Goal: Task Accomplishment & Management: Manage account settings

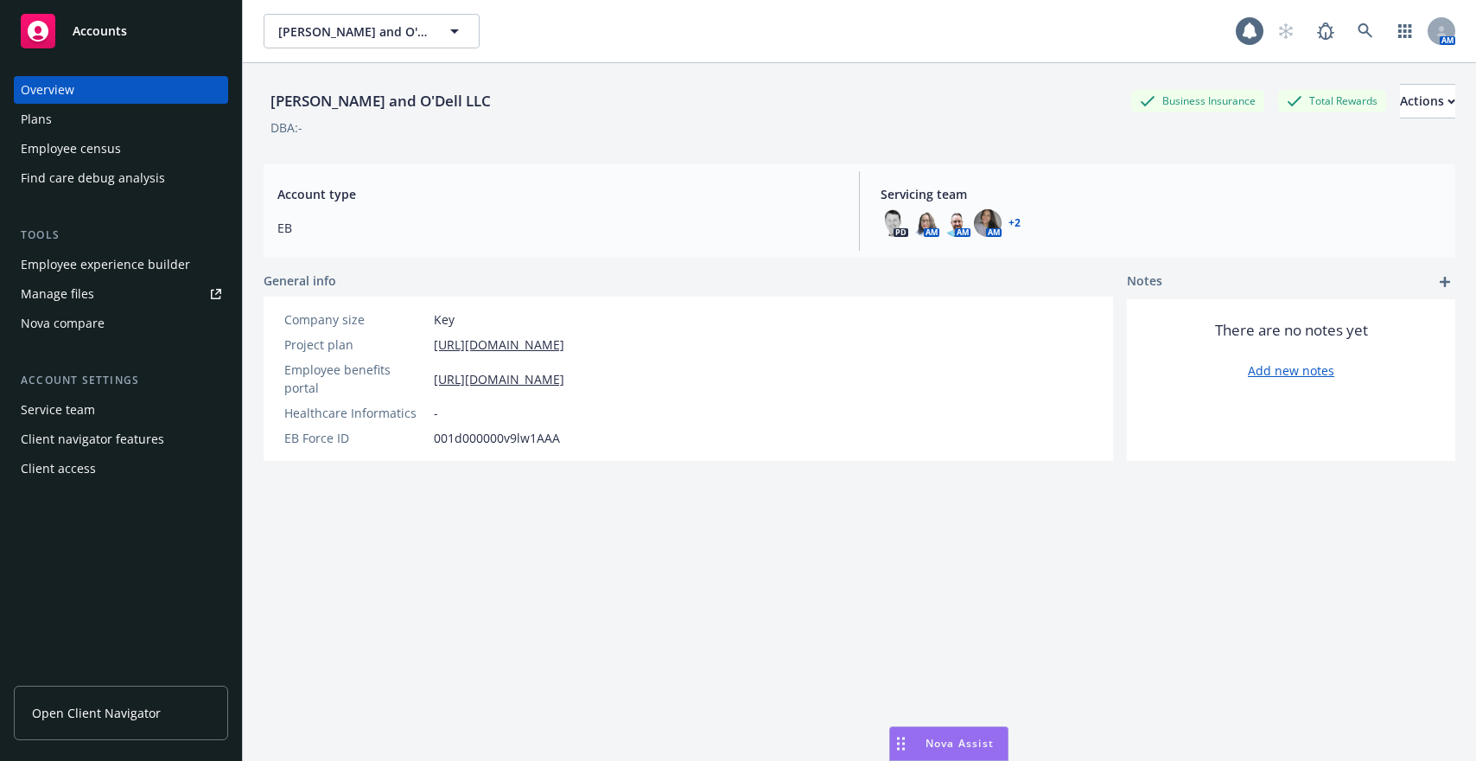
click at [99, 707] on span "Open Client Navigator" at bounding box center [96, 713] width 129 height 18
click at [105, 468] on div "Client access" at bounding box center [121, 469] width 201 height 28
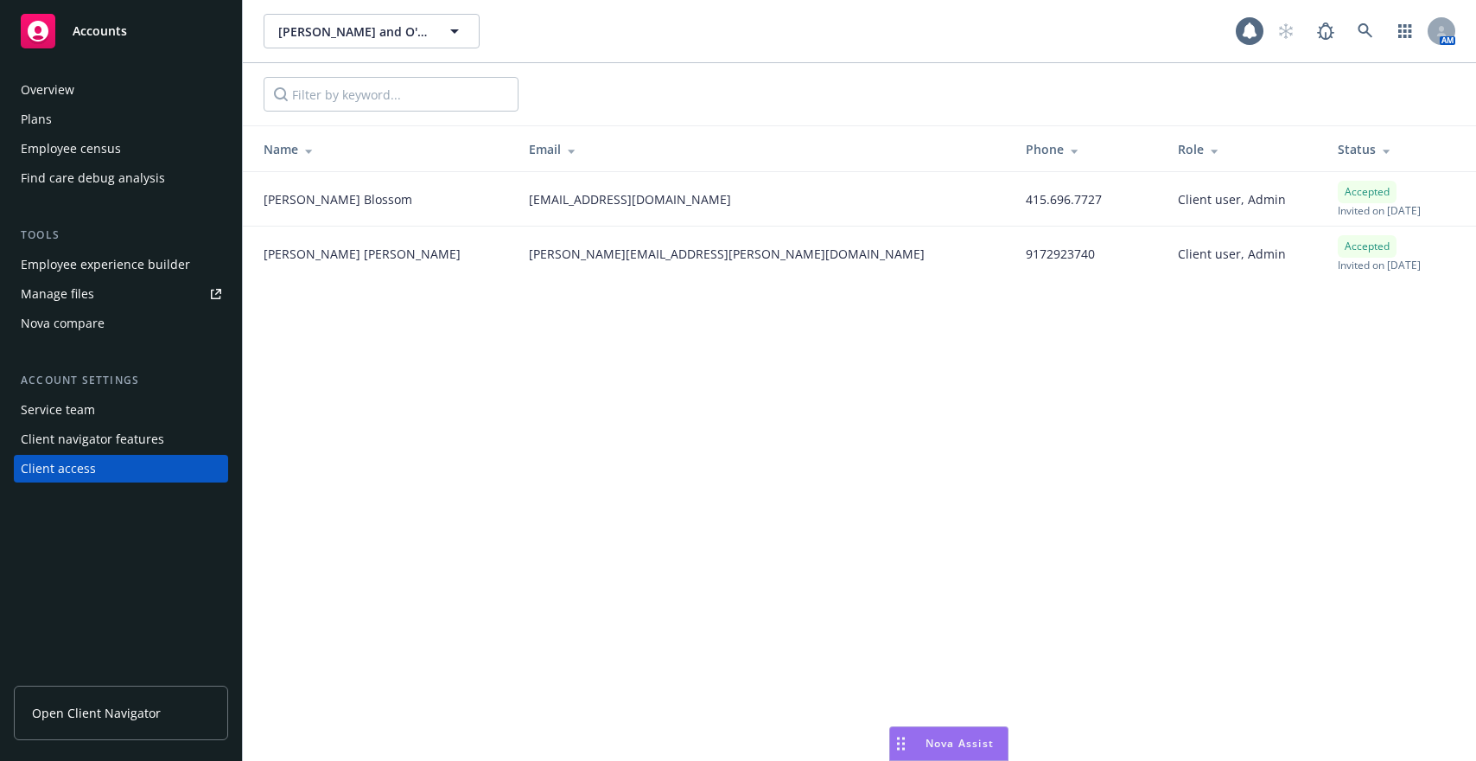
click at [1224, 95] on div at bounding box center [859, 94] width 1233 height 62
click at [1294, 104] on div at bounding box center [859, 94] width 1233 height 62
click at [128, 272] on div "Employee experience builder" at bounding box center [105, 265] width 169 height 28
